Goal: Find specific fact: Find specific fact

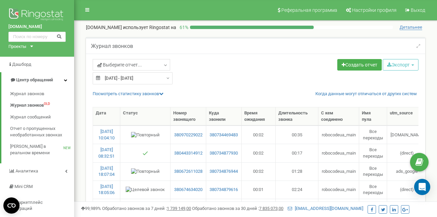
select select "50"
drag, startPoint x: 204, startPoint y: 153, endPoint x: 179, endPoint y: 155, distance: 25.0
click at [179, 155] on td "380443314912" at bounding box center [189, 153] width 36 height 18
copy link "0443314912"
drag, startPoint x: 204, startPoint y: 135, endPoint x: 179, endPoint y: 137, distance: 24.4
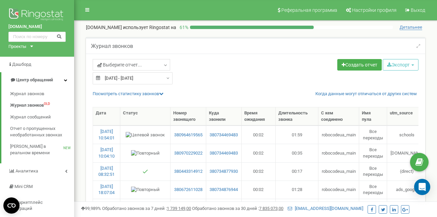
select select "50"
drag, startPoint x: 204, startPoint y: 135, endPoint x: 179, endPoint y: 135, distance: 25.0
click at [179, 135] on td "380964619565" at bounding box center [189, 134] width 36 height 18
click at [179, 135] on link "380964619565" at bounding box center [188, 135] width 30 height 6
drag, startPoint x: 205, startPoint y: 134, endPoint x: 179, endPoint y: 134, distance: 26.0
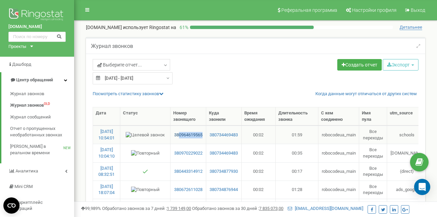
click at [179, 134] on td "380964619565" at bounding box center [189, 134] width 36 height 18
copy link "0964619565"
select select "50"
drag, startPoint x: 204, startPoint y: 136, endPoint x: 180, endPoint y: 138, distance: 24.3
click at [180, 138] on td "380968802346" at bounding box center [189, 134] width 36 height 18
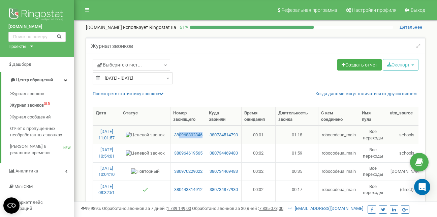
copy link "0968802346"
